Goal: Transaction & Acquisition: Download file/media

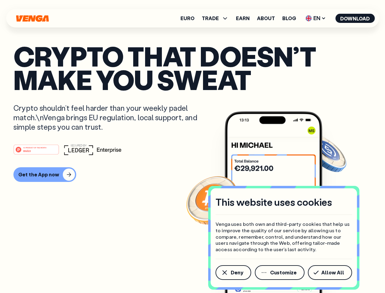
click at [192, 146] on div "#1 PRODUCT OF THE MONTH Web3" at bounding box center [192, 149] width 358 height 11
click at [233, 272] on span "Deny" at bounding box center [237, 272] width 12 height 5
click at [280, 272] on img at bounding box center [274, 213] width 98 height 204
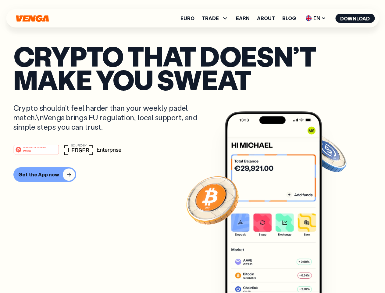
click at [331, 272] on article "Crypto that doesn’t make you sweat Crypto shouldn’t feel harder than your weekl…" at bounding box center [192, 158] width 358 height 229
click at [217, 18] on span "TRADE" at bounding box center [210, 18] width 17 height 5
click at [316, 18] on span "EN" at bounding box center [315, 18] width 25 height 10
click at [355, 18] on button "Download" at bounding box center [354, 18] width 39 height 9
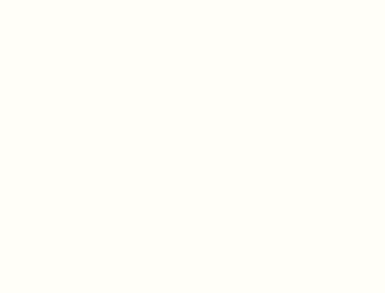
click at [192, 0] on html "This website uses cookies Venga uses both own and third-party cookies that help…" at bounding box center [192, 0] width 385 height 0
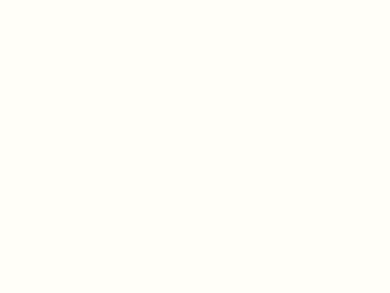
click at [44, 0] on html "This website uses cookies Venga uses both own and third-party cookies that help…" at bounding box center [195, 0] width 390 height 0
click at [37, 0] on html "This website uses cookies Venga uses both own and third-party cookies that help…" at bounding box center [195, 0] width 390 height 0
